Goal: Transaction & Acquisition: Subscribe to service/newsletter

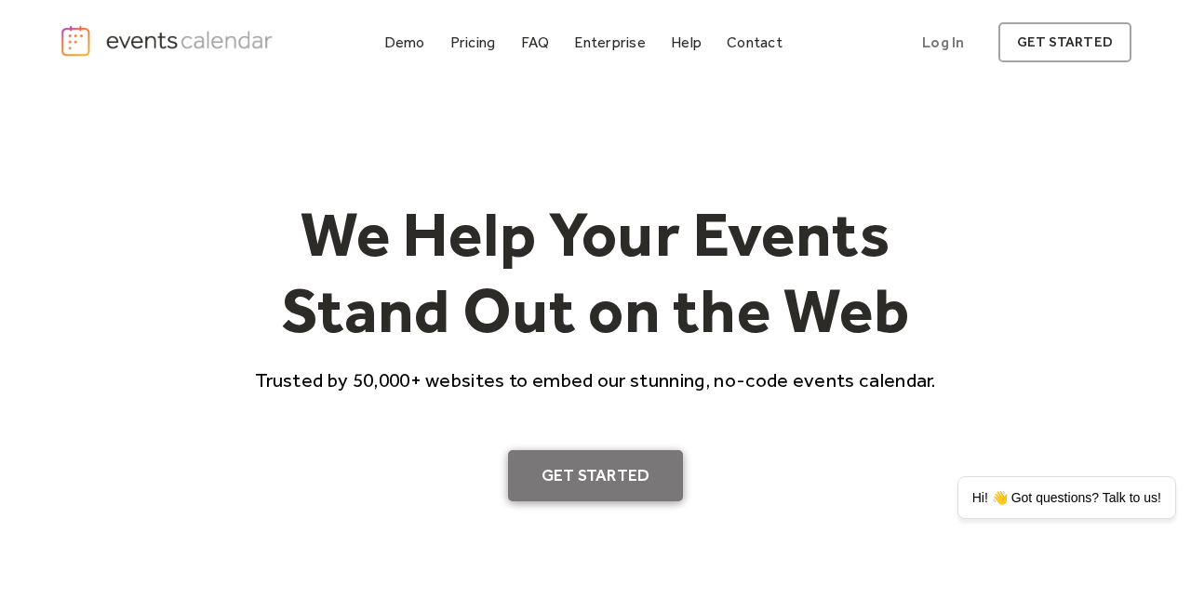
click at [601, 497] on link "Get Started" at bounding box center [596, 476] width 176 height 52
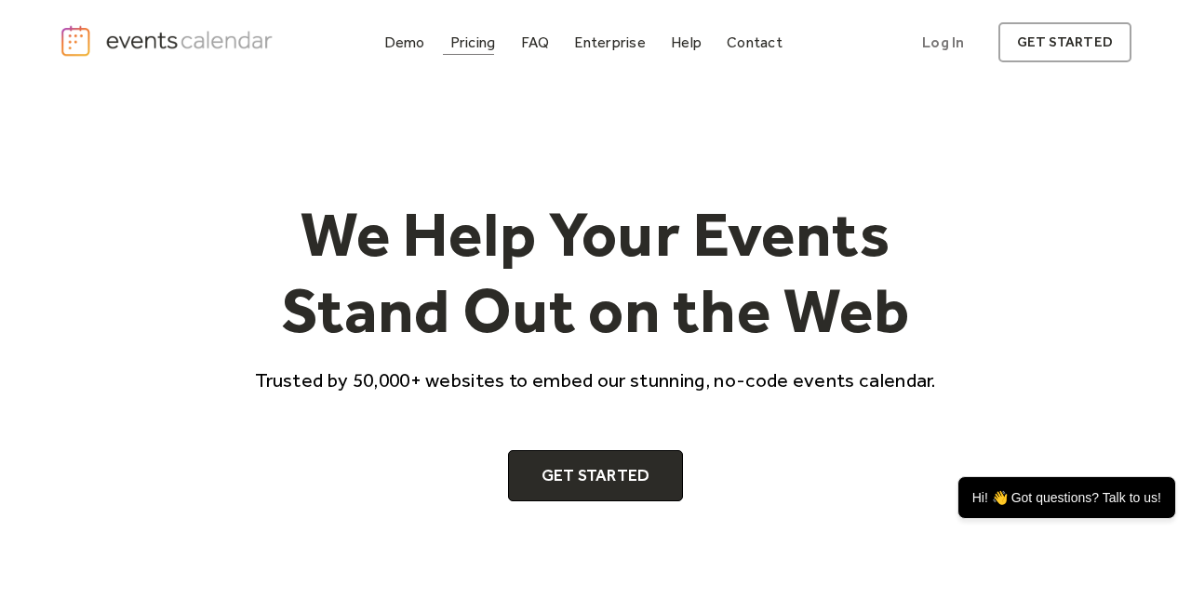
click at [470, 52] on link "Pricing" at bounding box center [473, 42] width 60 height 25
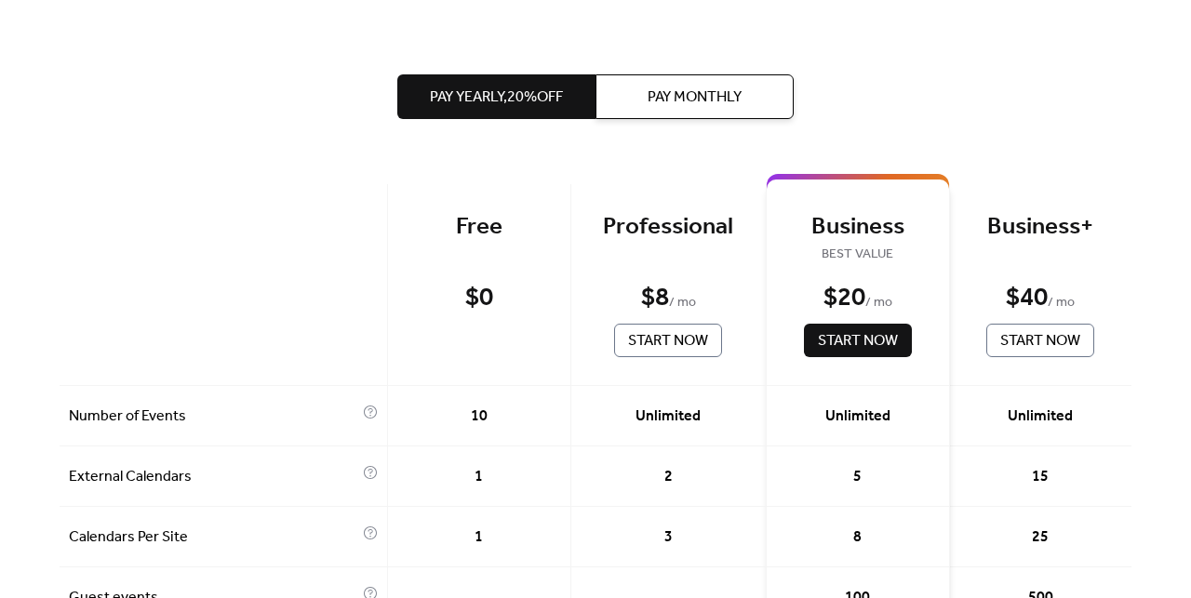
scroll to position [363, 0]
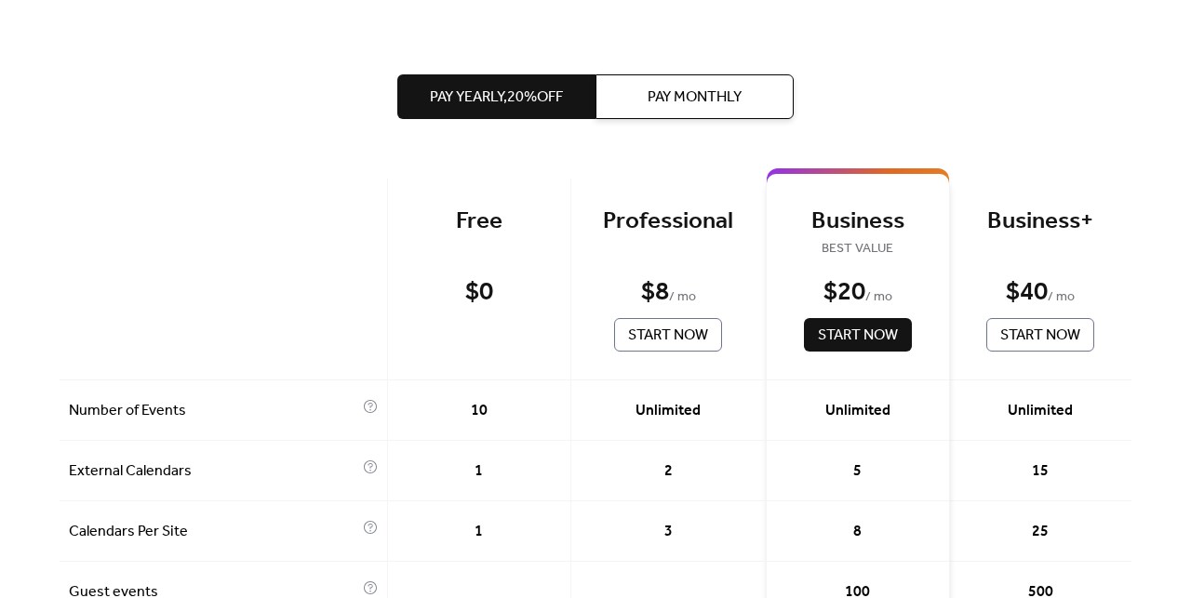
click at [472, 303] on div "$ 0" at bounding box center [479, 292] width 28 height 33
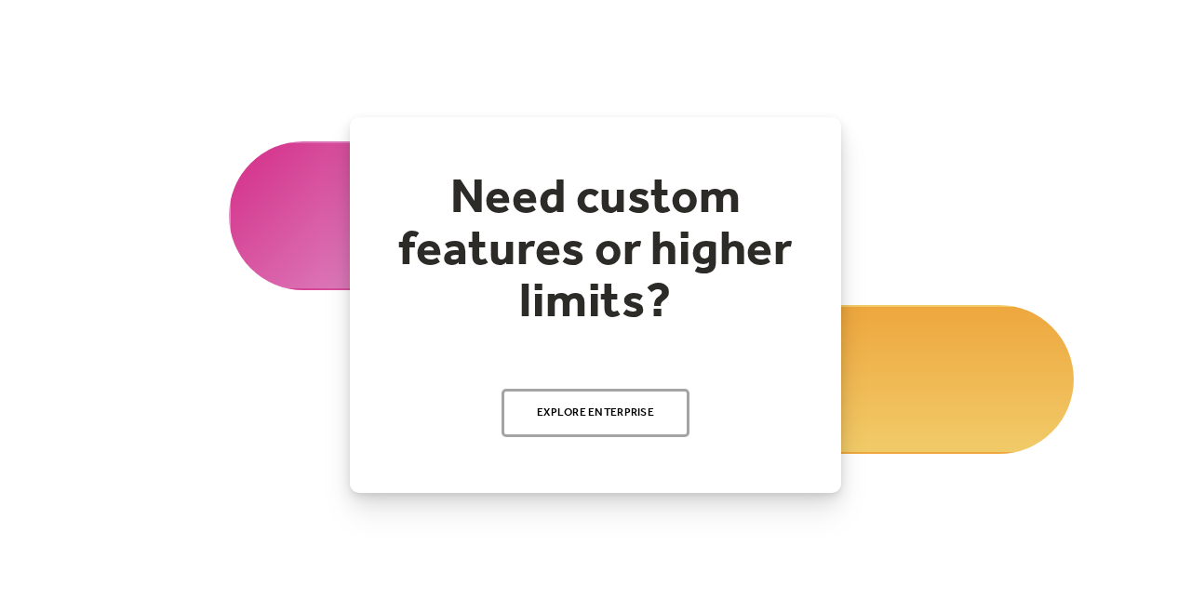
scroll to position [2140, 0]
